Goal: Task Accomplishment & Management: Manage account settings

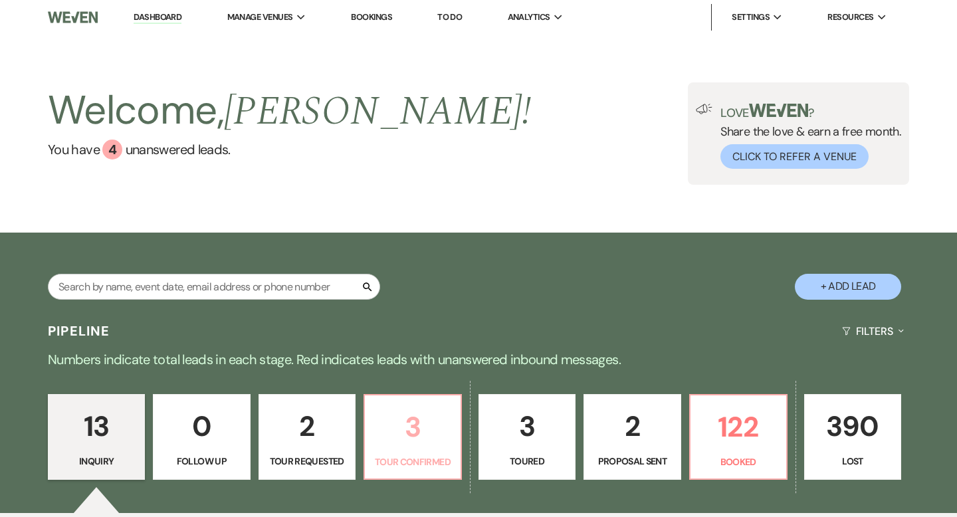
click at [389, 430] on p "3" at bounding box center [413, 427] width 80 height 45
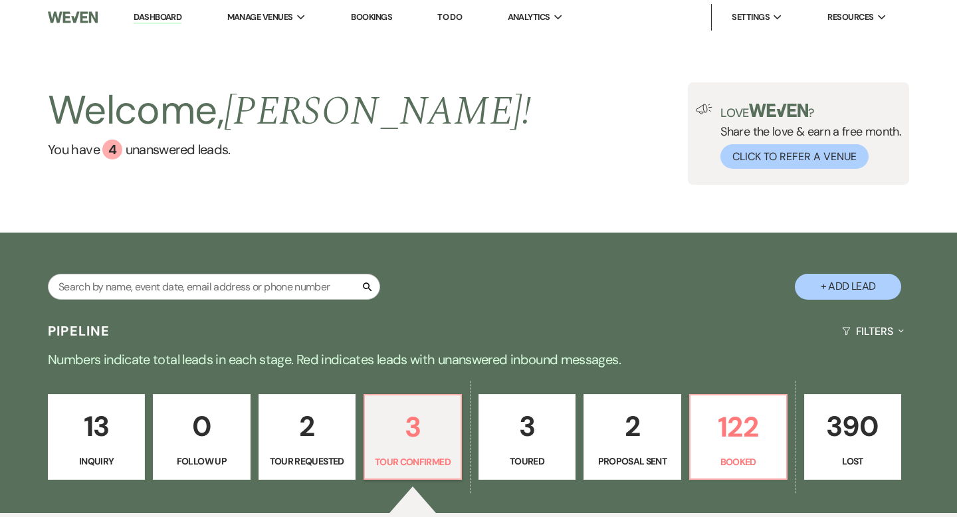
select select "4"
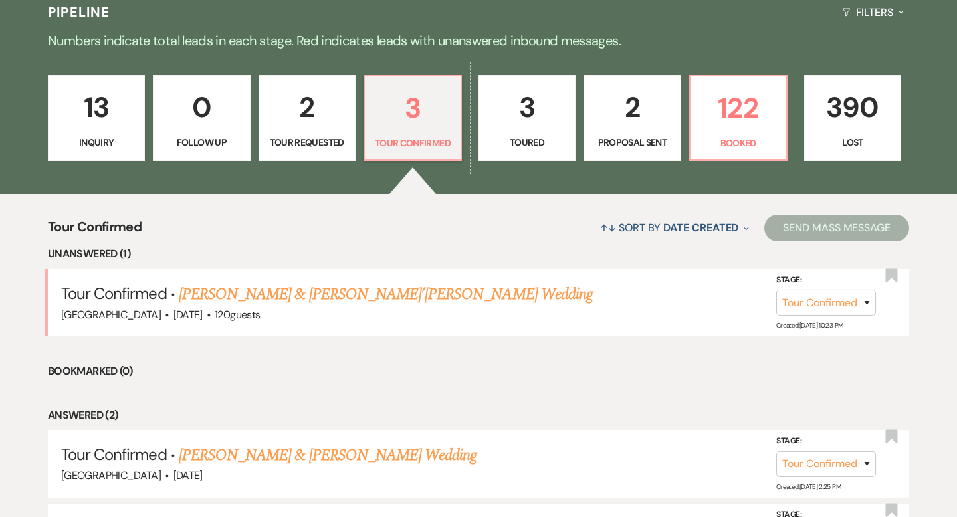
scroll to position [342, 0]
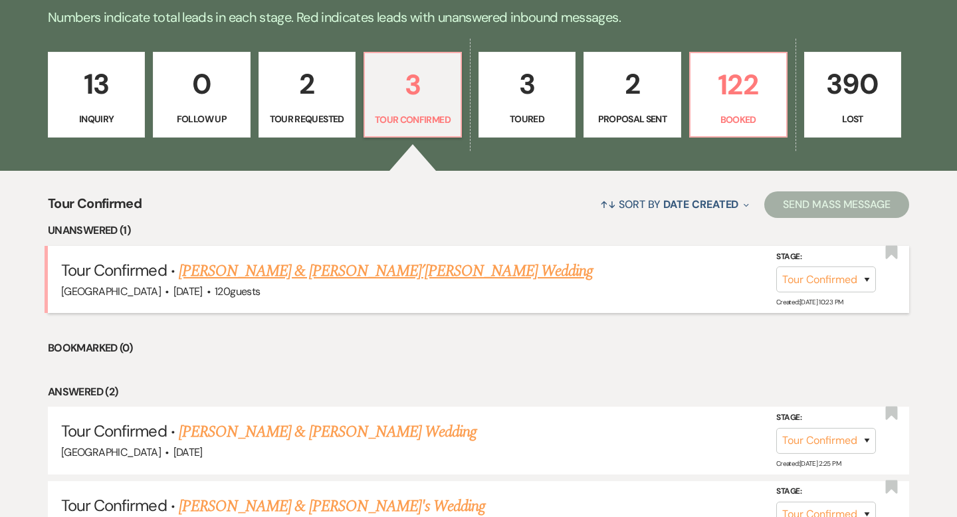
click at [396, 274] on link "[PERSON_NAME] & [PERSON_NAME]’[PERSON_NAME] Wedding" at bounding box center [386, 271] width 414 height 24
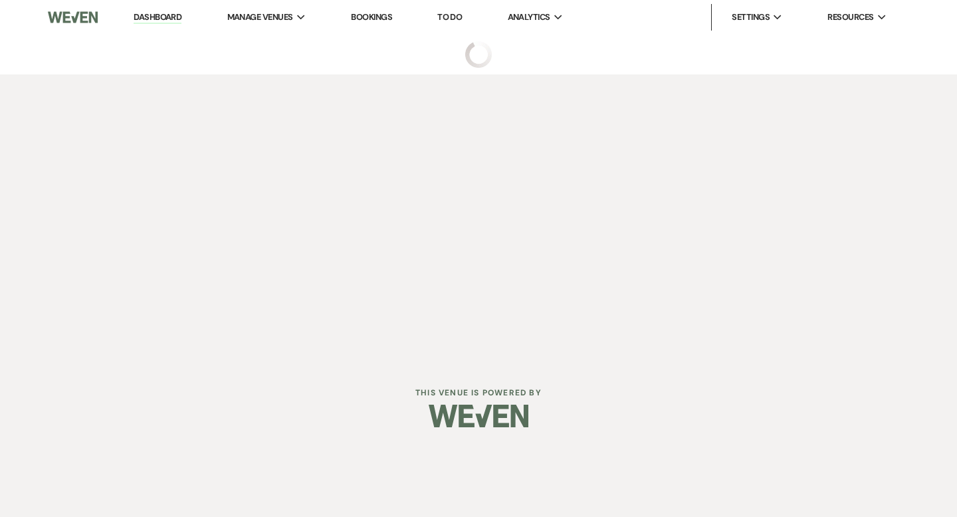
select select "4"
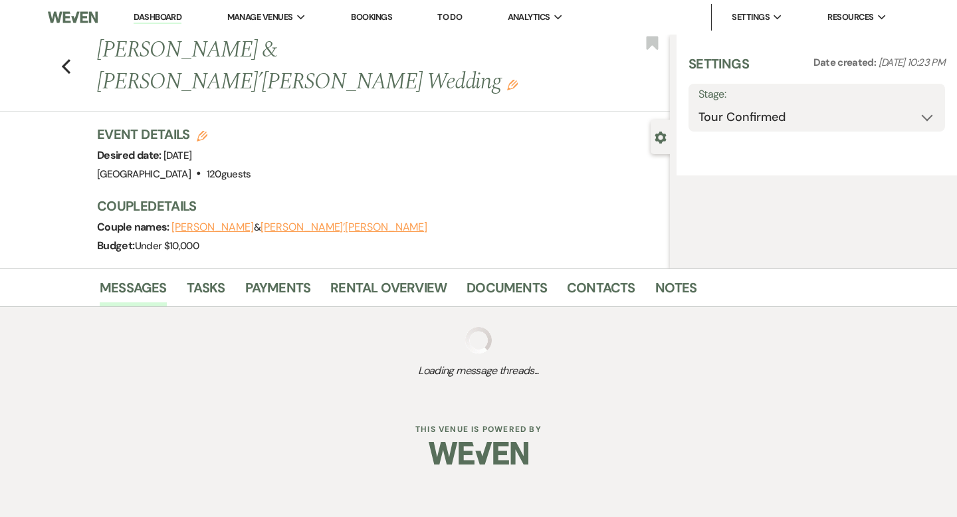
select select "5"
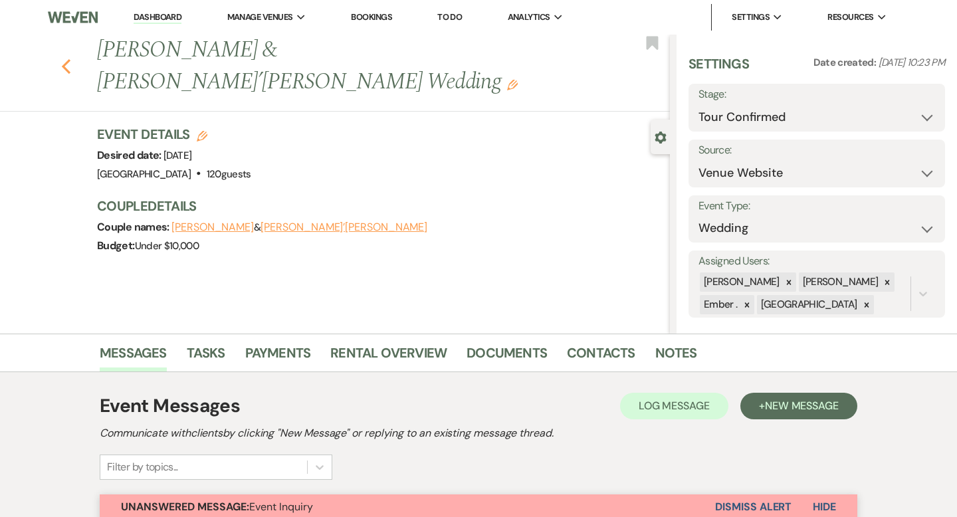
click at [70, 58] on icon "Previous" at bounding box center [66, 66] width 10 height 16
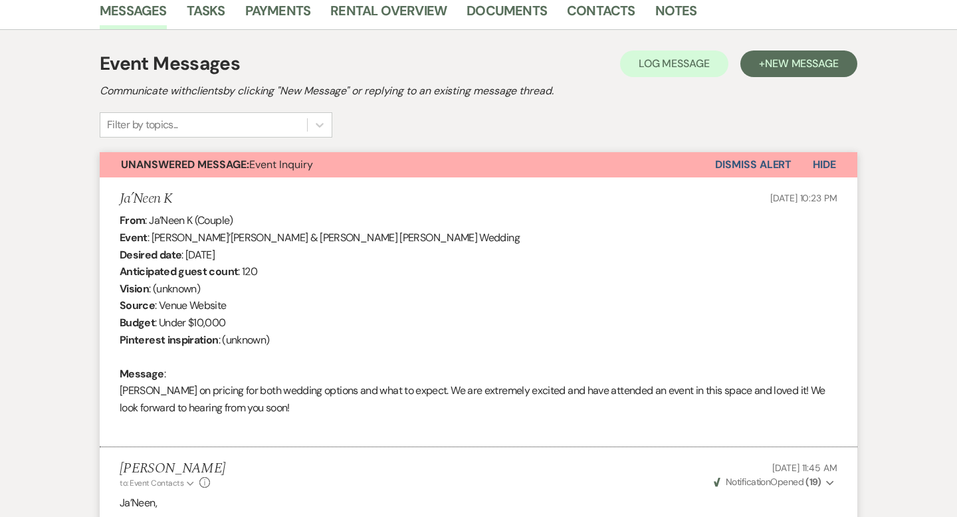
select select "4"
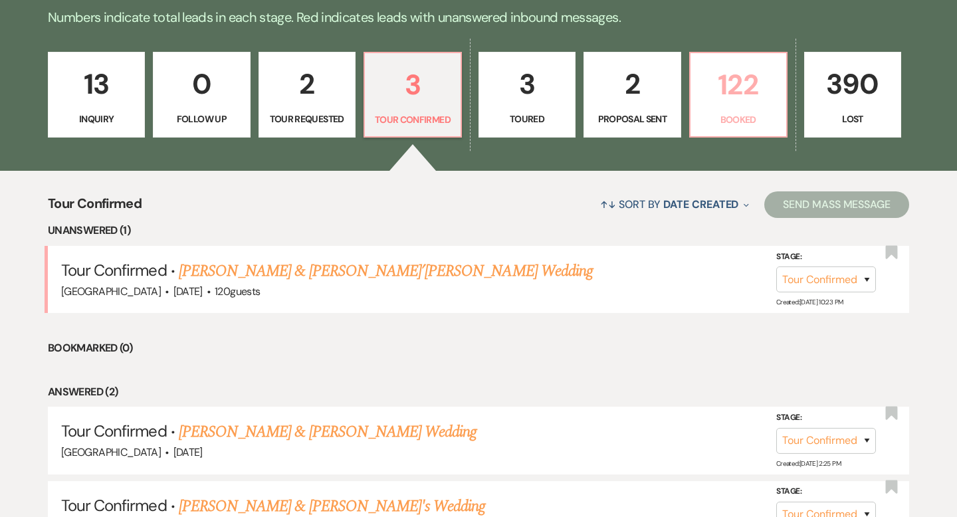
click at [725, 106] on p "122" at bounding box center [739, 84] width 80 height 45
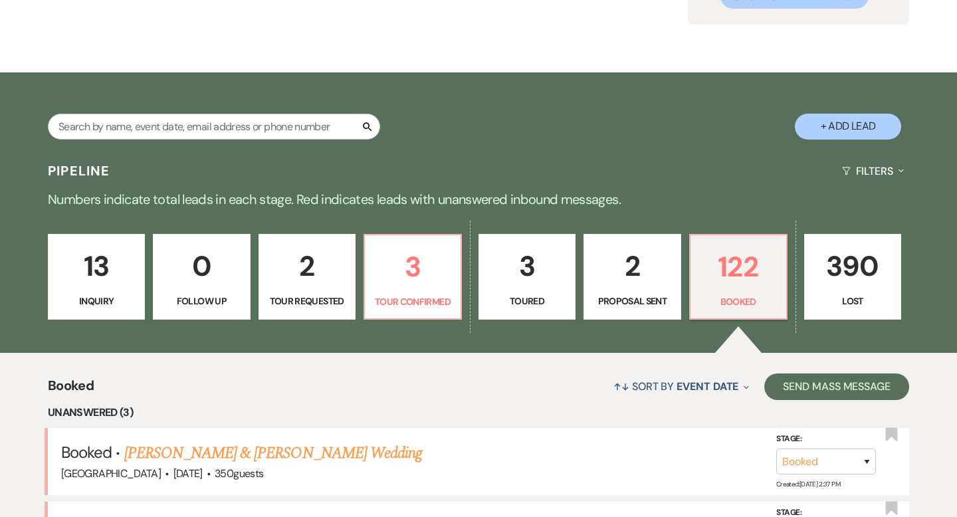
scroll to position [342, 0]
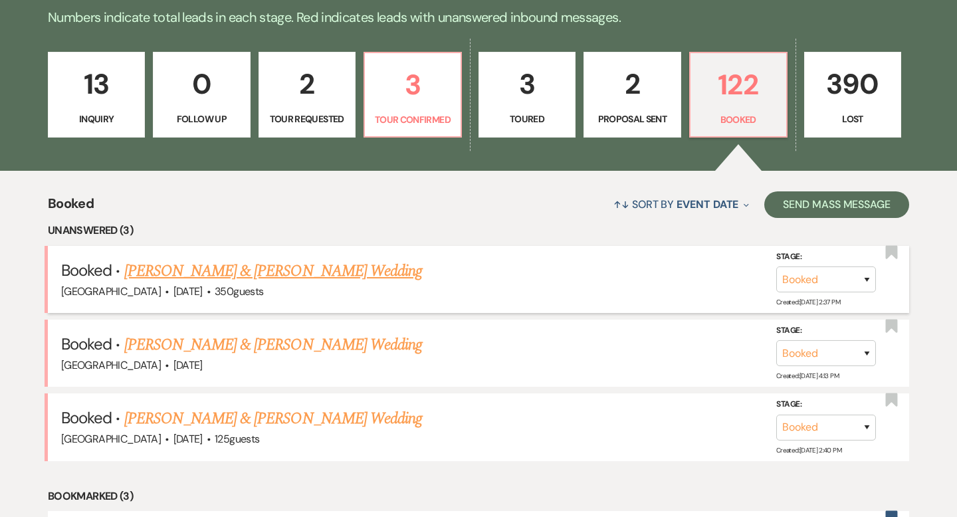
click at [321, 277] on link "[PERSON_NAME] & [PERSON_NAME] Wedding" at bounding box center [273, 271] width 298 height 24
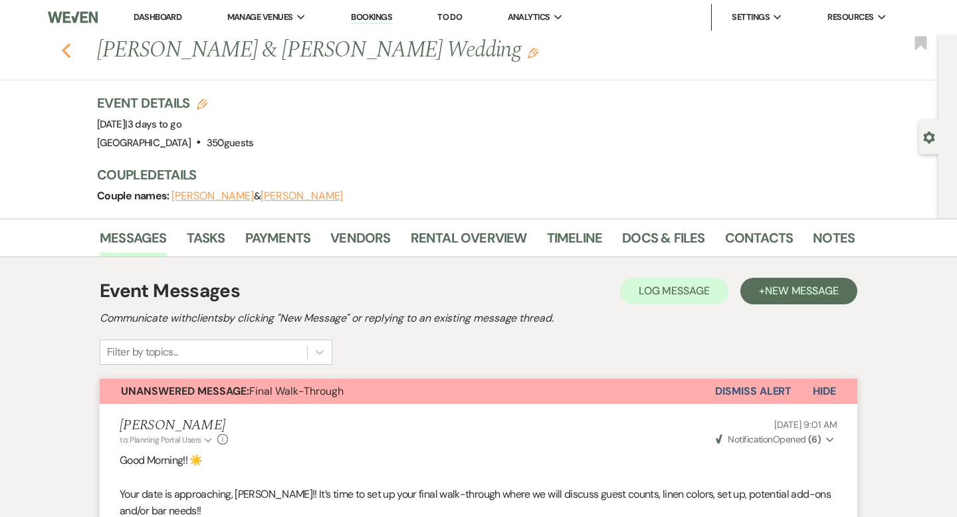
click at [64, 56] on icon "Previous" at bounding box center [66, 51] width 10 height 16
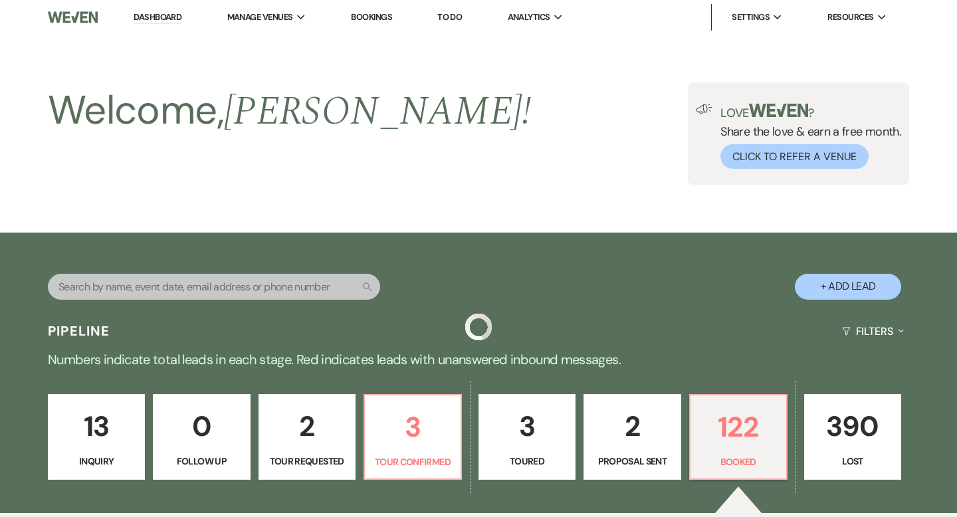
scroll to position [342, 0]
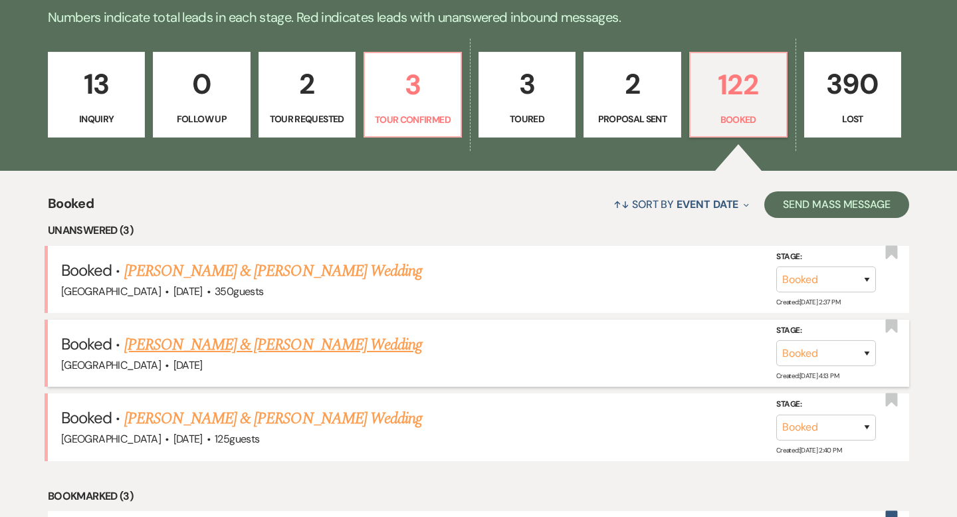
click at [318, 348] on link "[PERSON_NAME] & [PERSON_NAME] Wedding" at bounding box center [273, 345] width 298 height 24
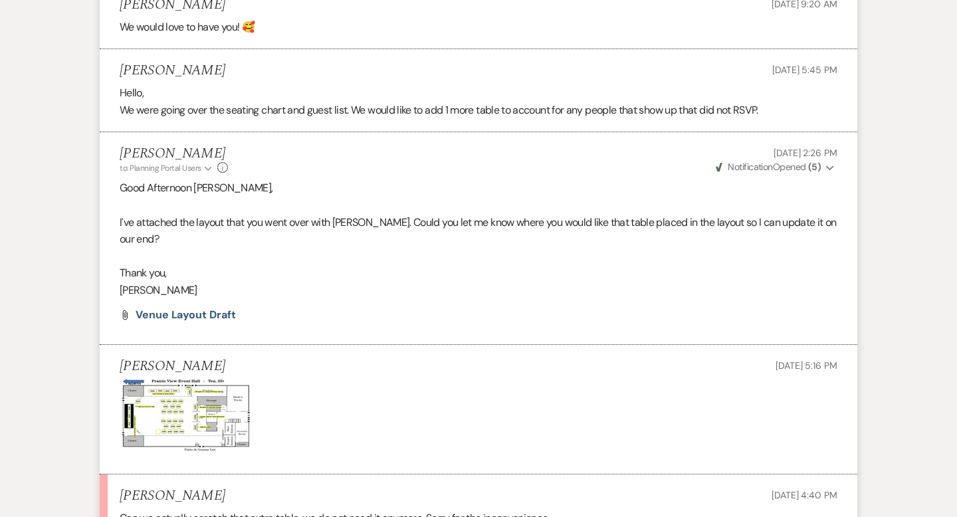
scroll to position [1863, 0]
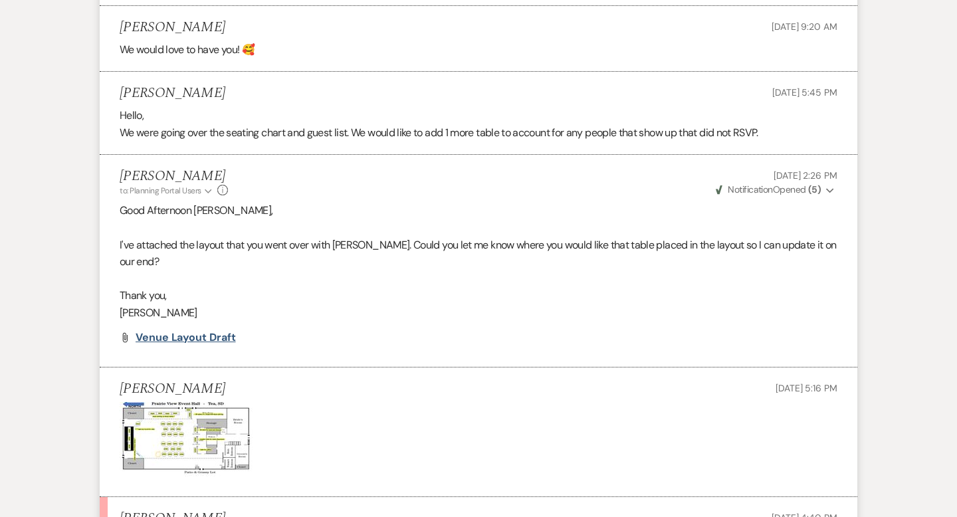
click at [211, 330] on span "Venue Layout Draft" at bounding box center [186, 337] width 100 height 14
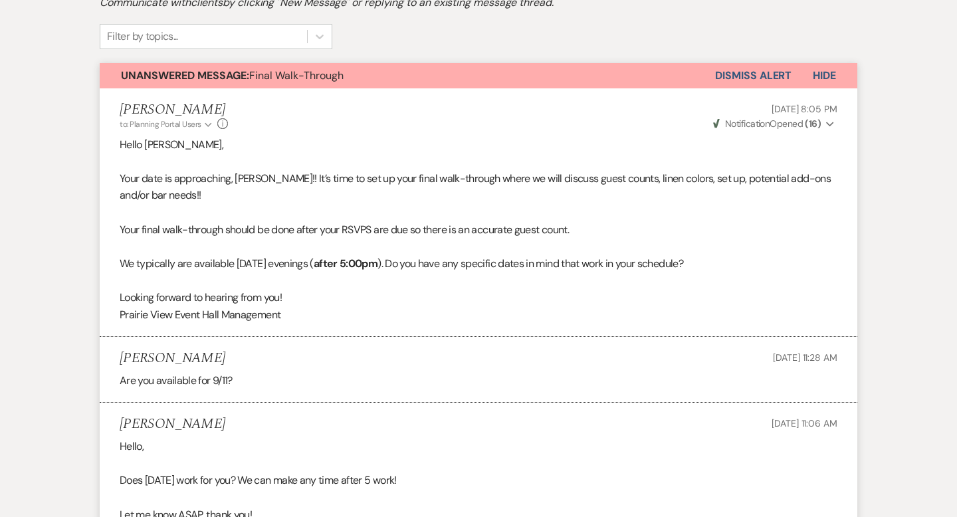
scroll to position [0, 0]
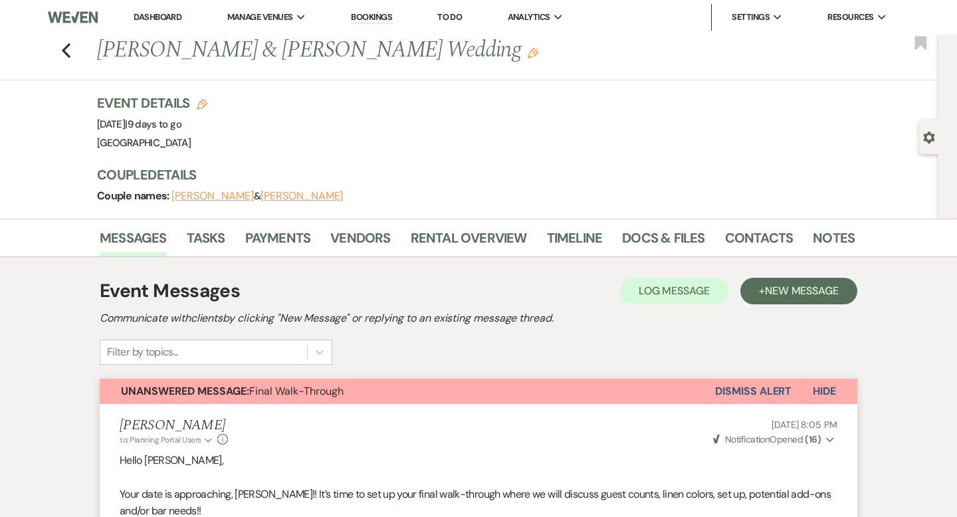
click at [60, 51] on div "Previous [PERSON_NAME] & [PERSON_NAME] Wedding Edit Bookmark" at bounding box center [465, 58] width 945 height 46
click at [67, 53] on use "button" at bounding box center [66, 50] width 9 height 15
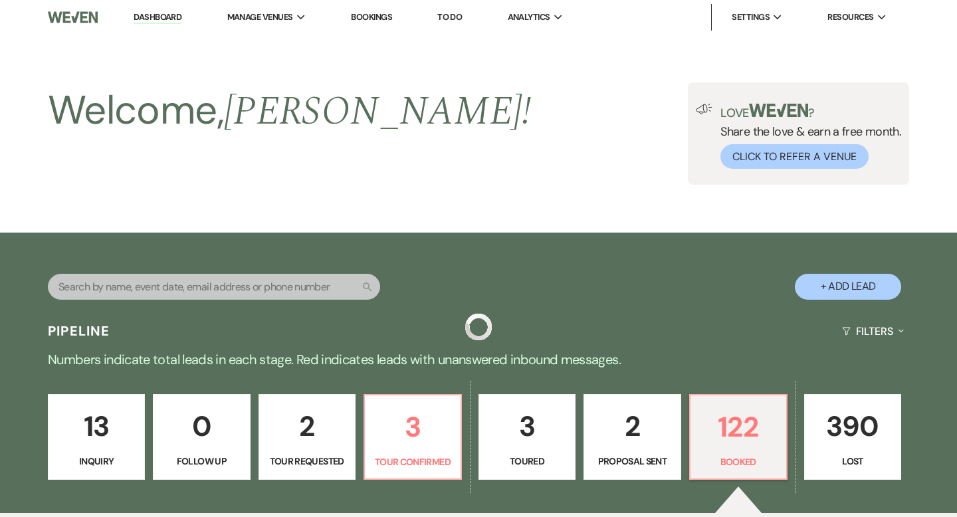
scroll to position [342, 0]
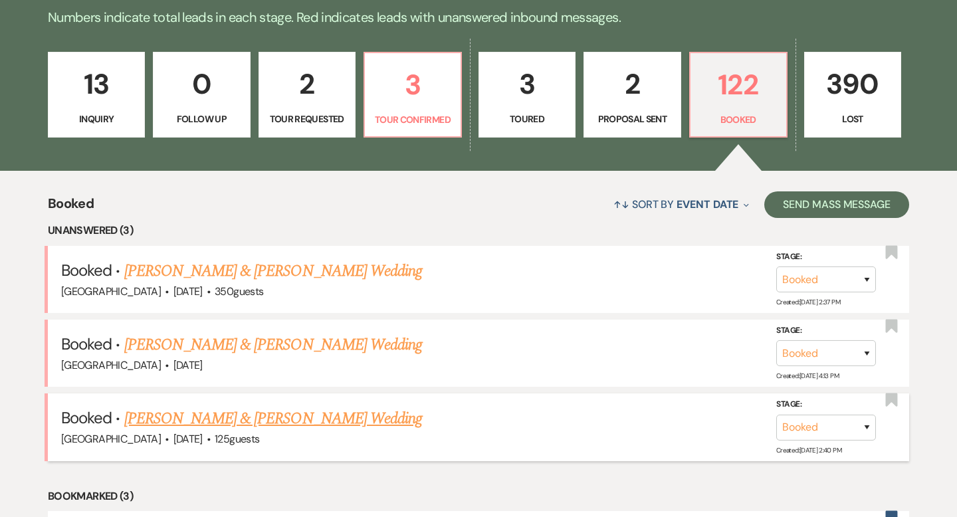
click at [314, 418] on link "[PERSON_NAME] & [PERSON_NAME] Wedding" at bounding box center [273, 419] width 298 height 24
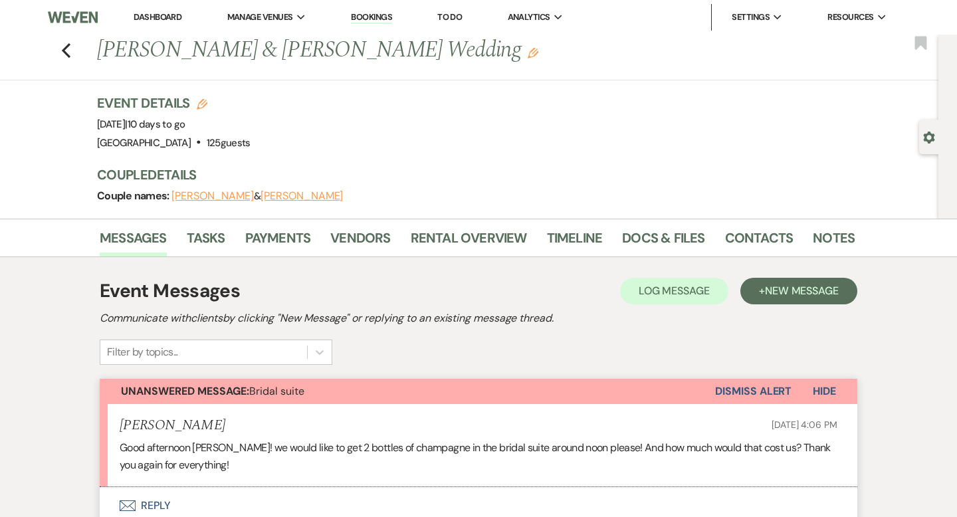
click at [142, 20] on link "Dashboard" at bounding box center [158, 16] width 48 height 11
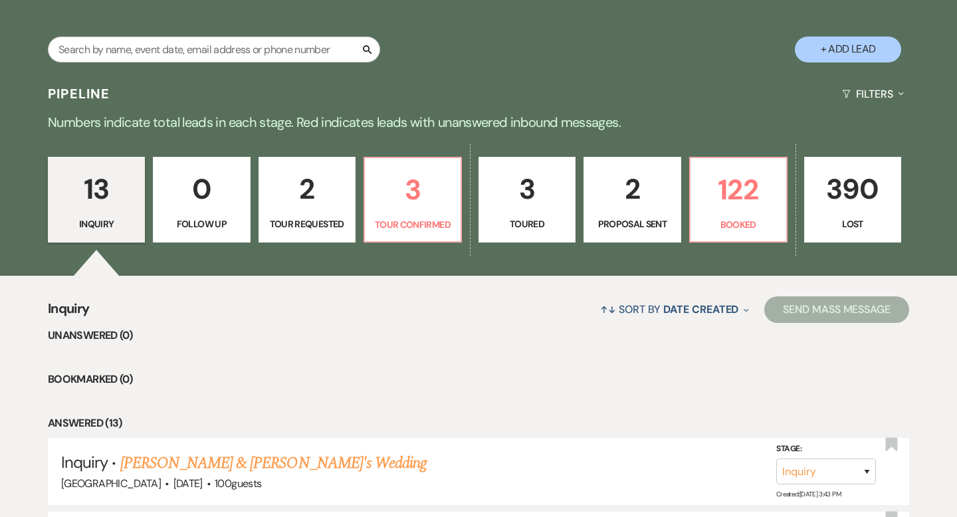
scroll to position [288, 0]
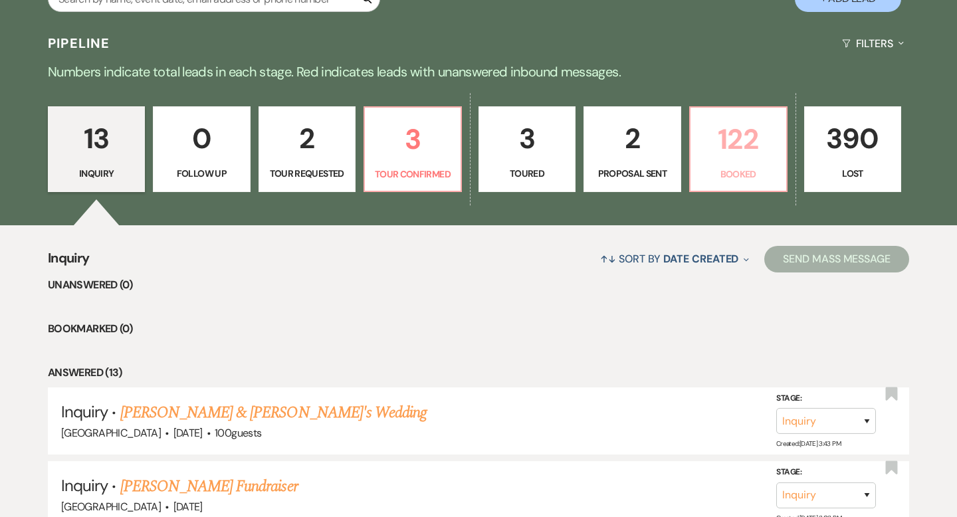
click at [720, 168] on p "Booked" at bounding box center [739, 174] width 80 height 15
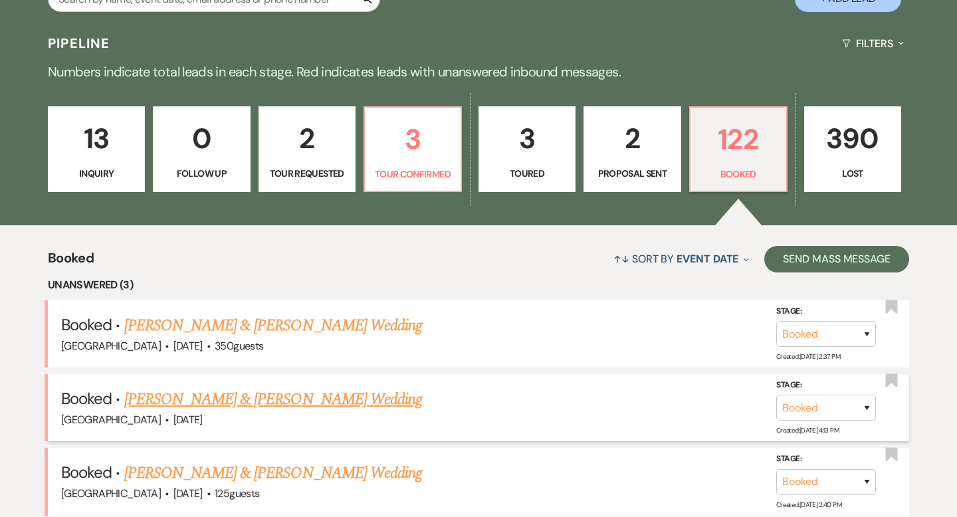
scroll to position [342, 0]
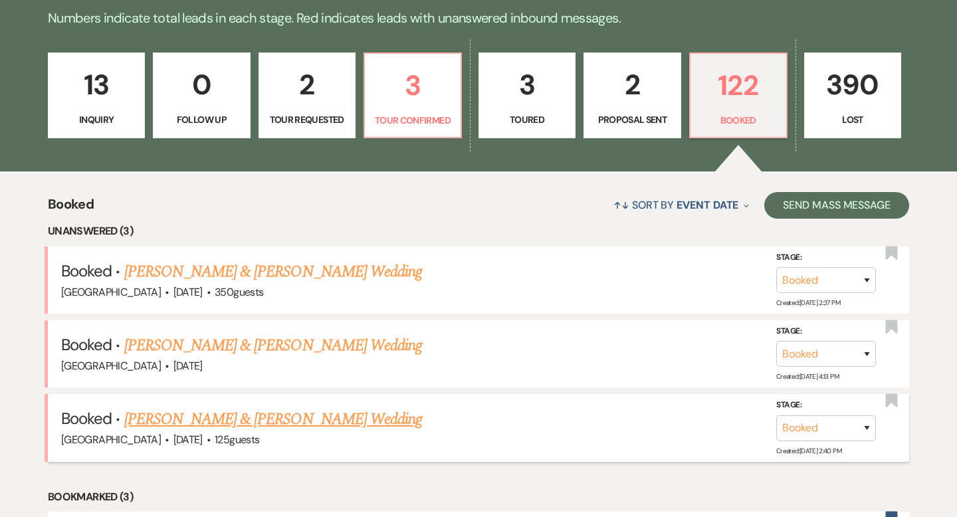
click at [308, 429] on link "[PERSON_NAME] & [PERSON_NAME] Wedding" at bounding box center [273, 419] width 298 height 24
